Goal: Task Accomplishment & Management: Manage account settings

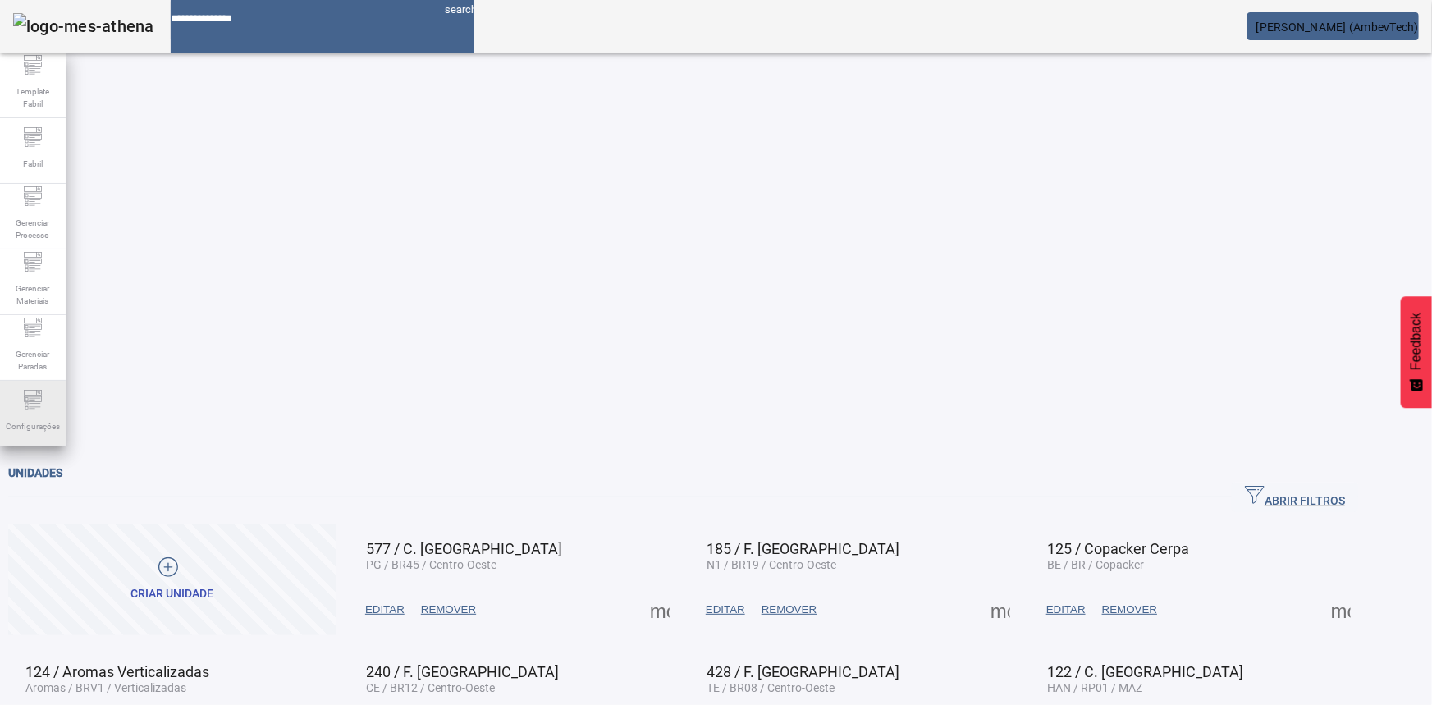
click at [43, 390] on div "Configurações" at bounding box center [33, 414] width 66 height 66
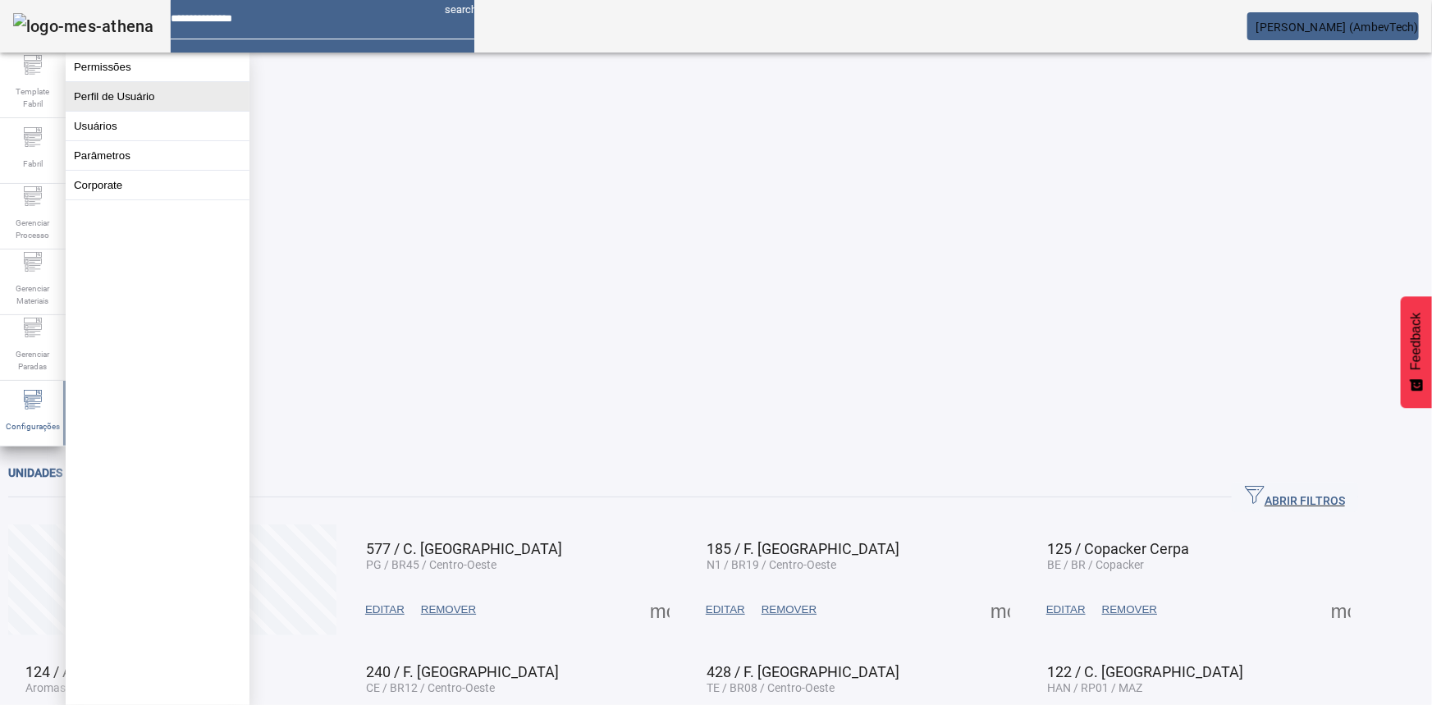
click at [188, 90] on button "Perfil de Usuário" at bounding box center [158, 96] width 184 height 29
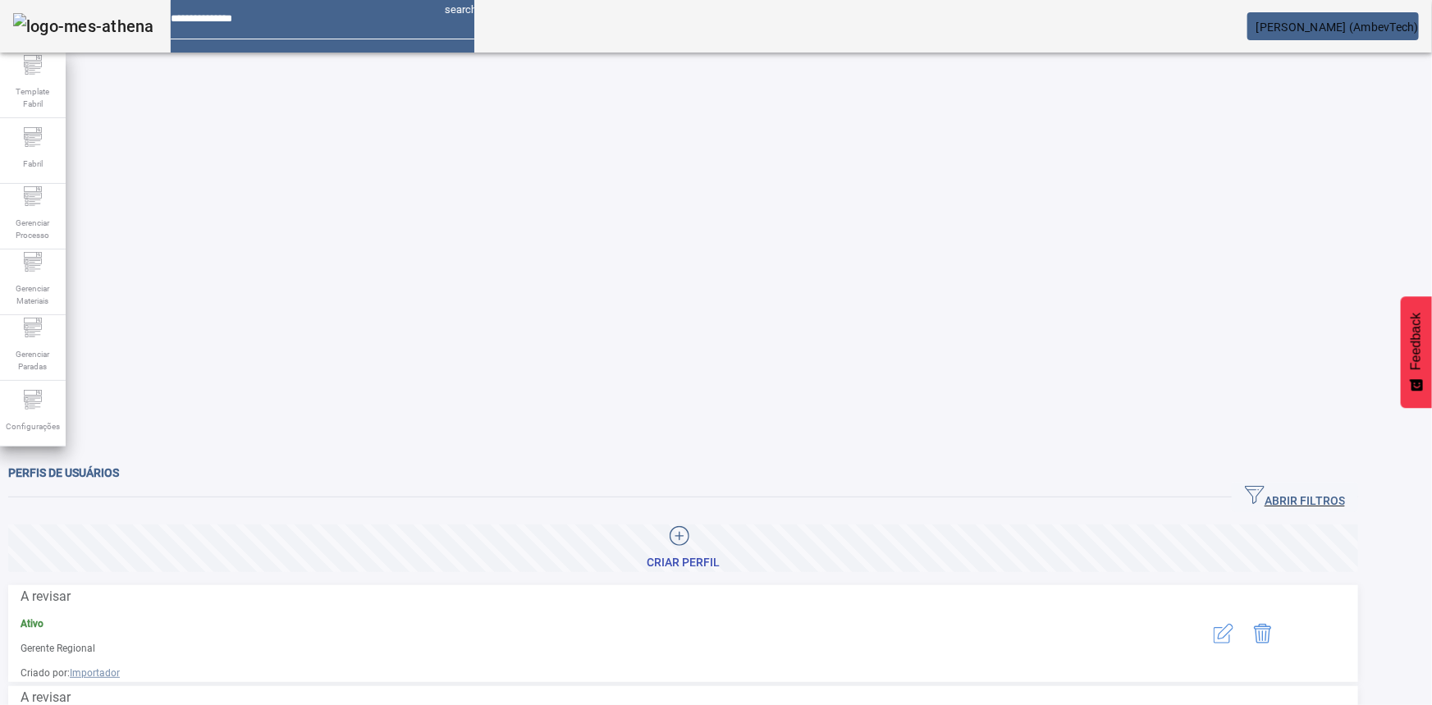
click at [1330, 485] on span "ABRIR FILTROS" at bounding box center [1295, 497] width 100 height 25
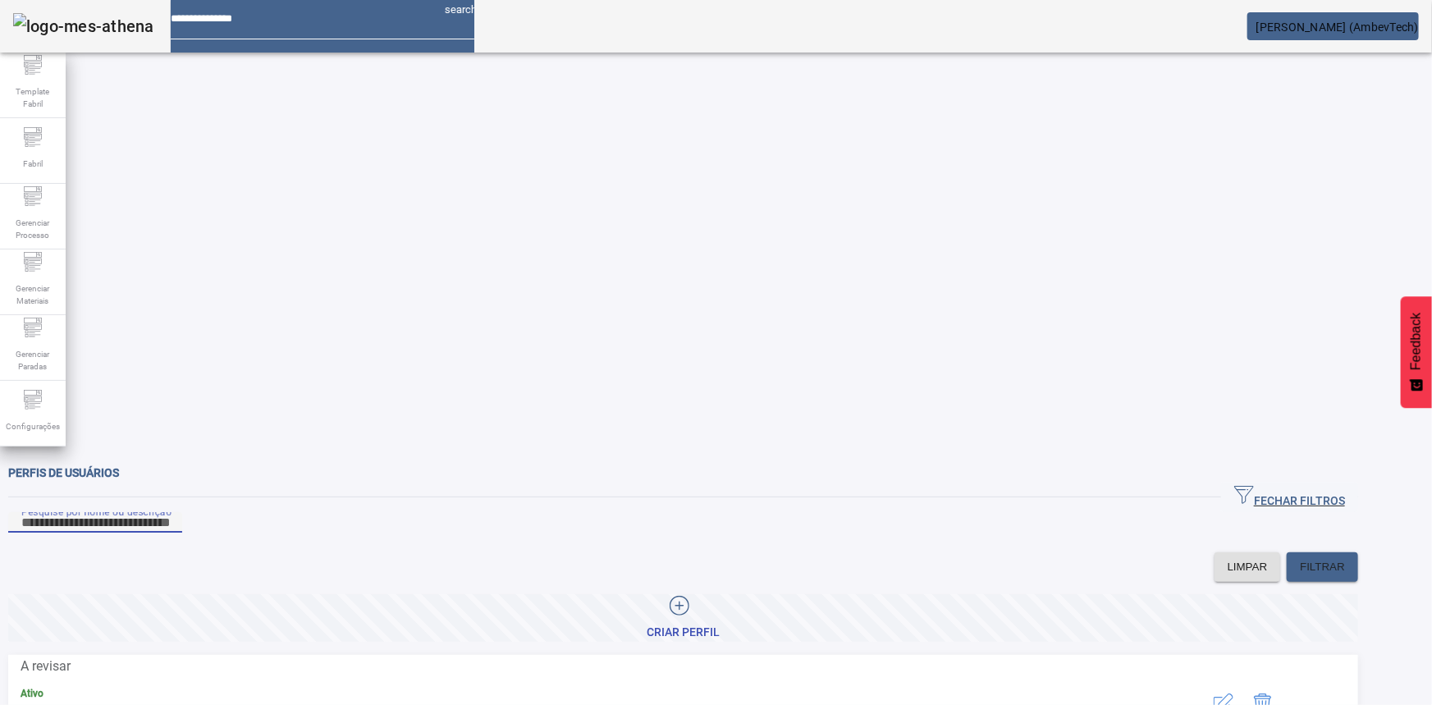
click at [169, 513] on input "Pesquise por nome ou descrição" at bounding box center [95, 523] width 148 height 20
type input "********"
click at [1234, 694] on icon "button" at bounding box center [1224, 704] width 20 height 20
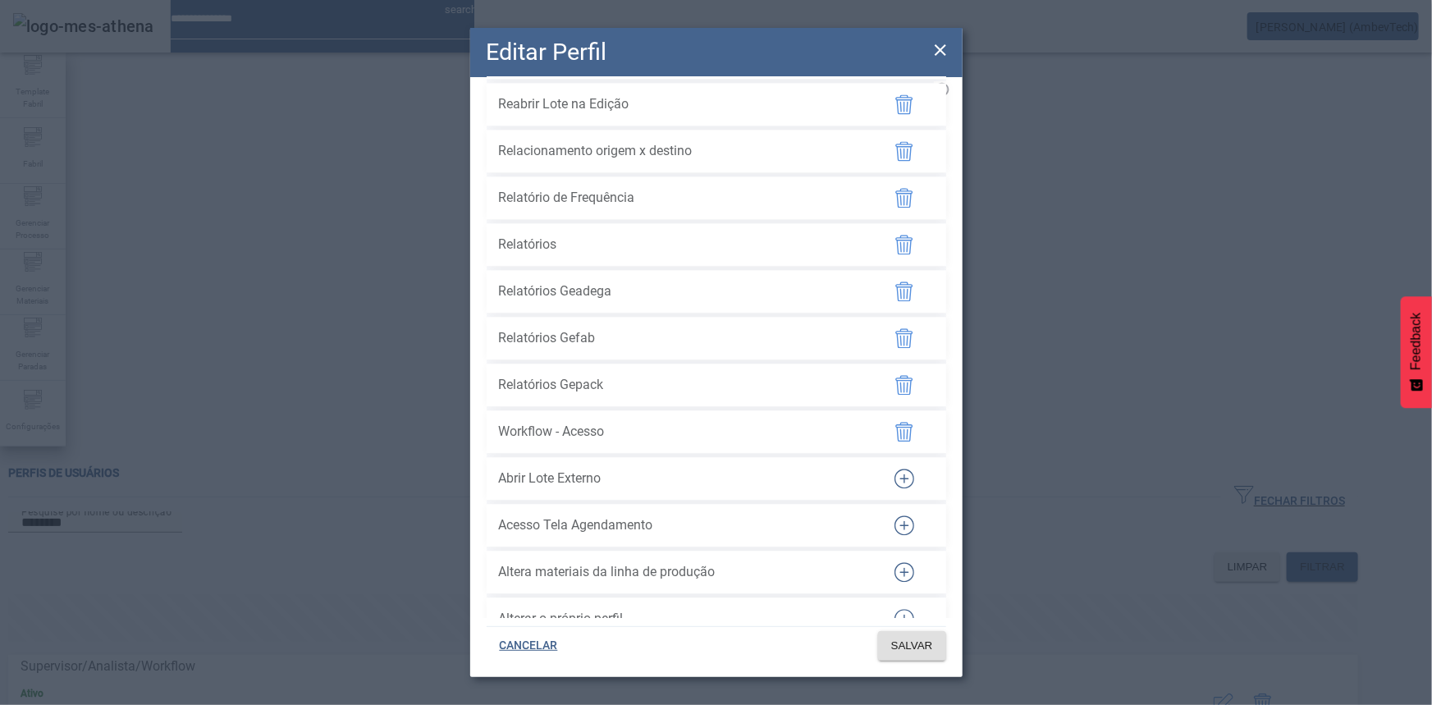
scroll to position [1939, 0]
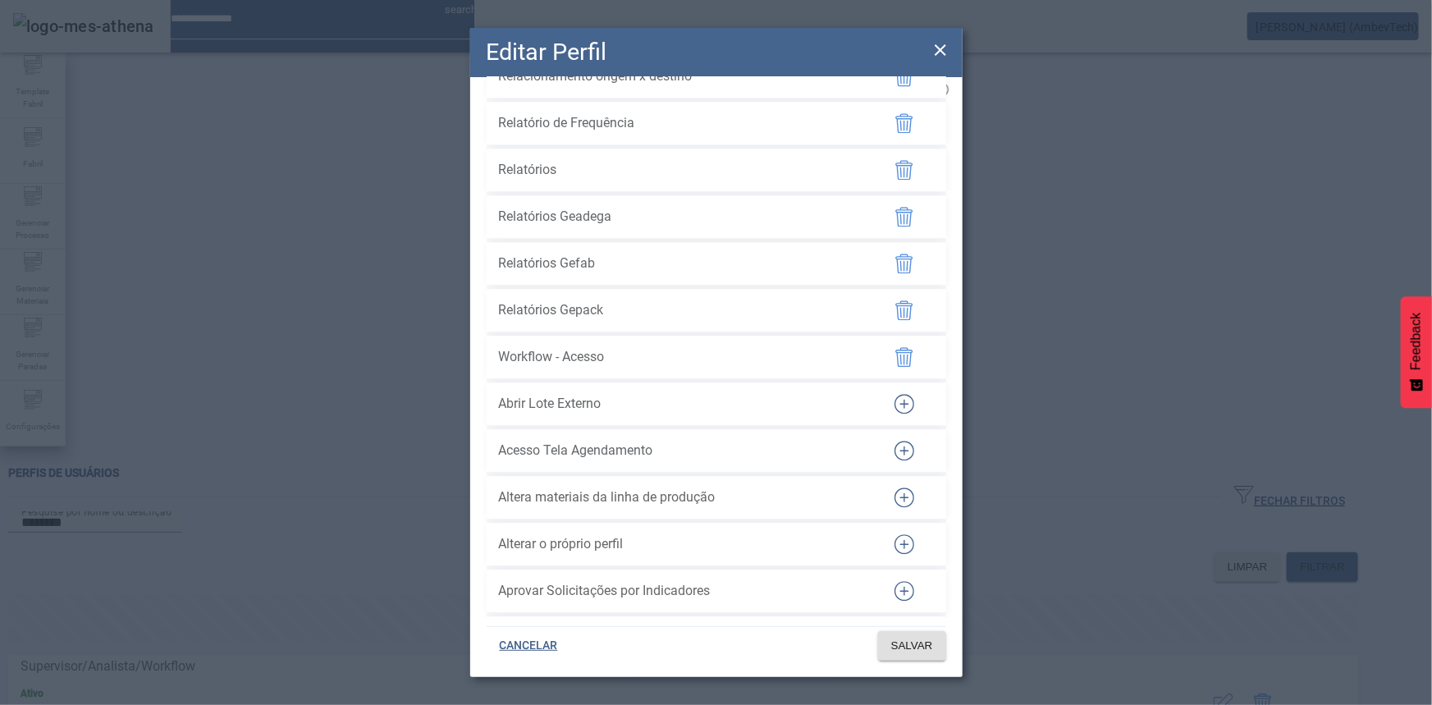
drag, startPoint x: 498, startPoint y: 428, endPoint x: 619, endPoint y: 423, distance: 120.8
click at [619, 367] on span "Workflow - Acesso" at bounding box center [683, 357] width 369 height 20
